Goal: Task Accomplishment & Management: Manage account settings

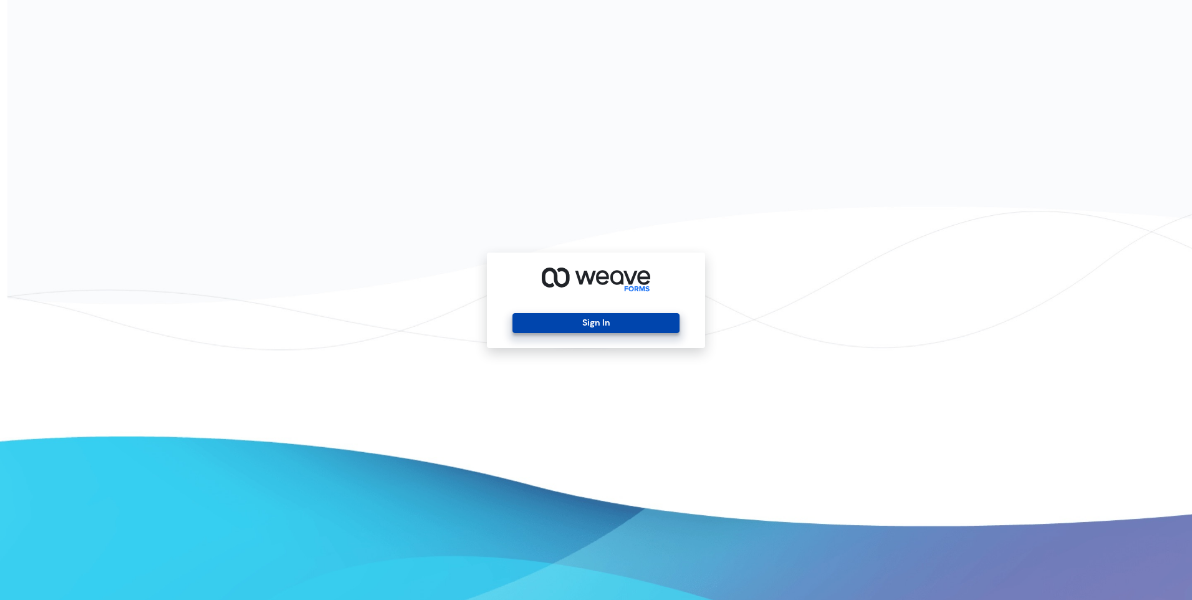
click at [599, 325] on button "Sign In" at bounding box center [595, 323] width 166 height 20
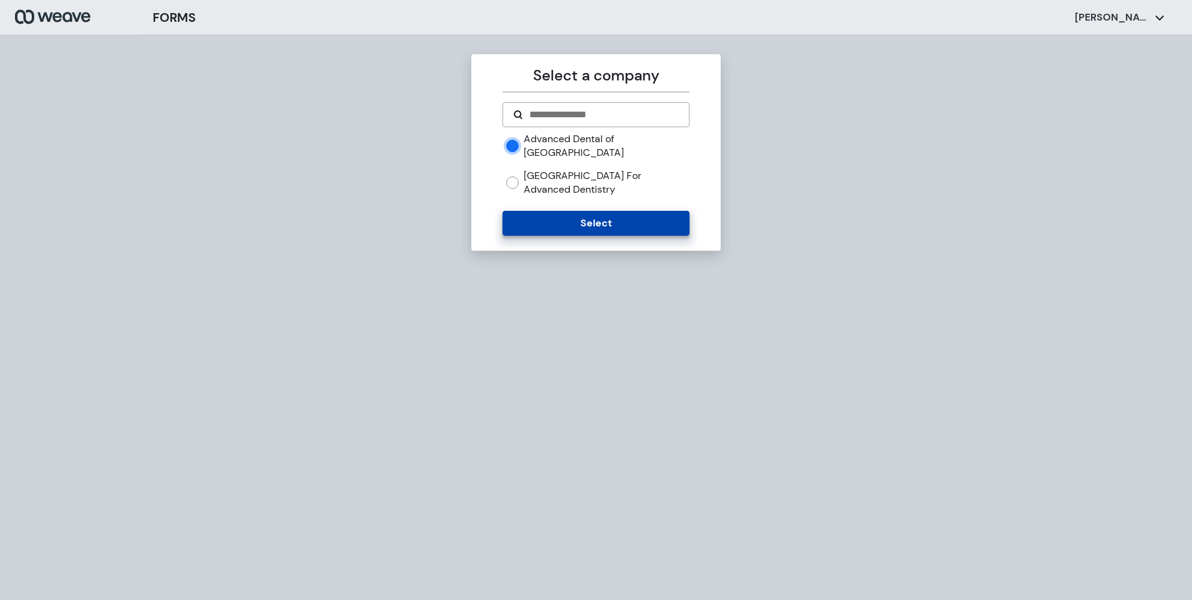
click at [588, 211] on button "Select" at bounding box center [595, 223] width 186 height 25
